Goal: Task Accomplishment & Management: Use online tool/utility

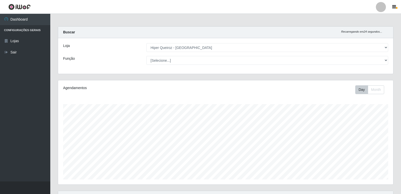
select select "516"
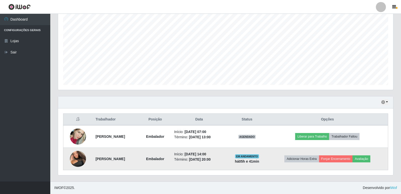
scroll to position [104, 335]
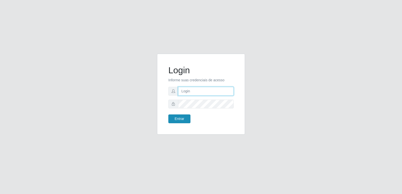
type input "[PERSON_NAME][EMAIL_ADDRESS][DOMAIN_NAME]"
click at [186, 120] on button "Entrar" at bounding box center [179, 119] width 22 height 9
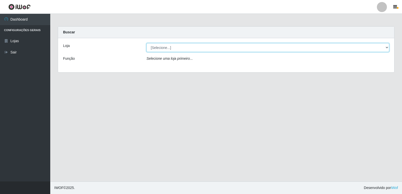
click at [176, 47] on select "[Selecione...] Hiper Queiroz - [GEOGRAPHIC_DATA] [GEOGRAPHIC_DATA] [GEOGRAPHIC_…" at bounding box center [268, 47] width 243 height 9
select select "516"
click at [147, 43] on select "[Selecione...] Hiper Queiroz - [GEOGRAPHIC_DATA] [GEOGRAPHIC_DATA] [GEOGRAPHIC_…" at bounding box center [268, 47] width 243 height 9
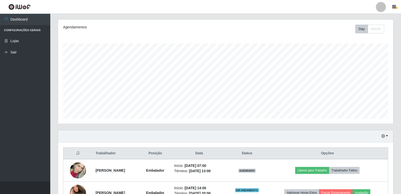
scroll to position [95, 0]
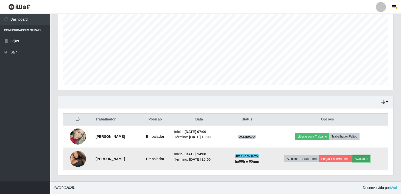
click at [368, 162] on button "Avaliação" at bounding box center [361, 159] width 18 height 7
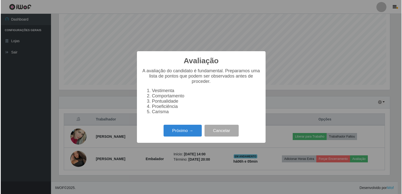
scroll to position [104, 333]
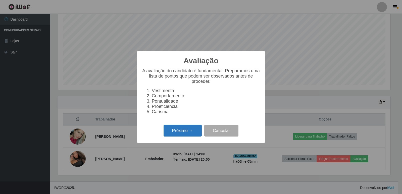
click at [195, 134] on button "Próximo →" at bounding box center [183, 131] width 38 height 12
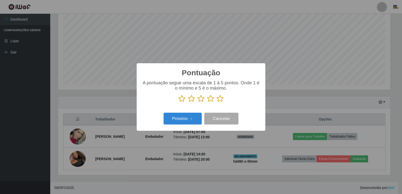
scroll to position [251229, 251001]
click at [222, 103] on div "A pontuação segue uma escala de 1 à 5 pontos. Onde 1 é o mínimo e 5 é o máximo." at bounding box center [201, 93] width 119 height 26
click at [220, 100] on icon at bounding box center [220, 99] width 7 height 8
click at [217, 103] on input "radio" at bounding box center [217, 103] width 0 height 0
click at [187, 118] on button "Próximo →" at bounding box center [183, 119] width 38 height 12
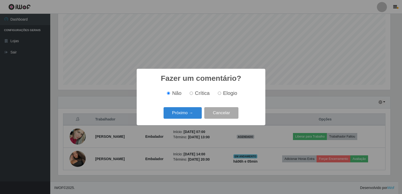
click at [218, 94] on input "Elogio" at bounding box center [219, 93] width 3 height 3
radio input "true"
click at [192, 113] on button "Próximo →" at bounding box center [183, 113] width 38 height 12
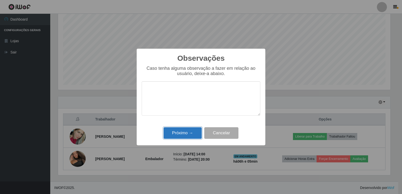
click at [187, 133] on button "Próximo →" at bounding box center [183, 133] width 38 height 12
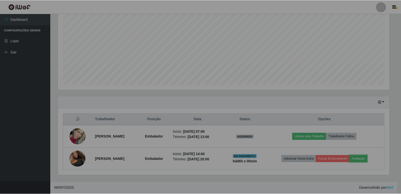
scroll to position [104, 335]
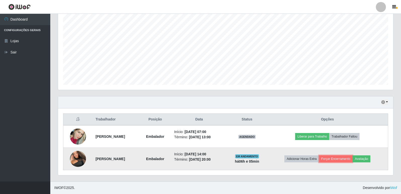
click at [341, 164] on td "Adicionar Horas Extra Forçar Encerramento Avaliação" at bounding box center [327, 159] width 121 height 22
click at [334, 160] on button "Forçar Encerramento" at bounding box center [336, 159] width 34 height 7
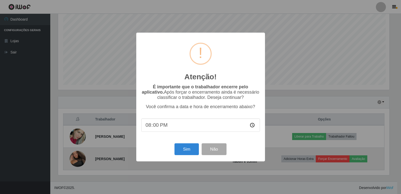
scroll to position [104, 333]
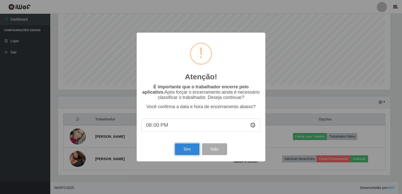
click at [193, 147] on button "Sim" at bounding box center [187, 150] width 24 height 12
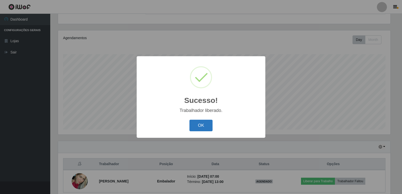
click at [201, 129] on button "OK" at bounding box center [201, 126] width 23 height 12
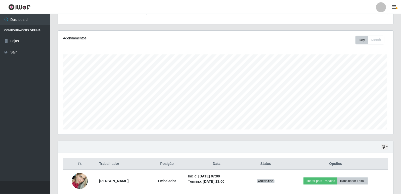
scroll to position [104, 335]
